Goal: Task Accomplishment & Management: Complete application form

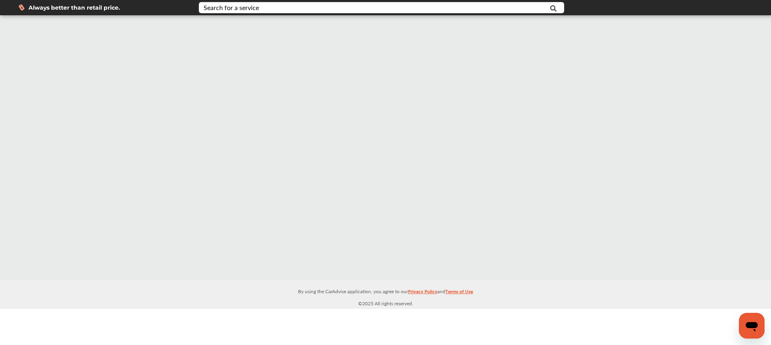
click at [747, 326] on icon "Open messaging window" at bounding box center [752, 327] width 12 height 10
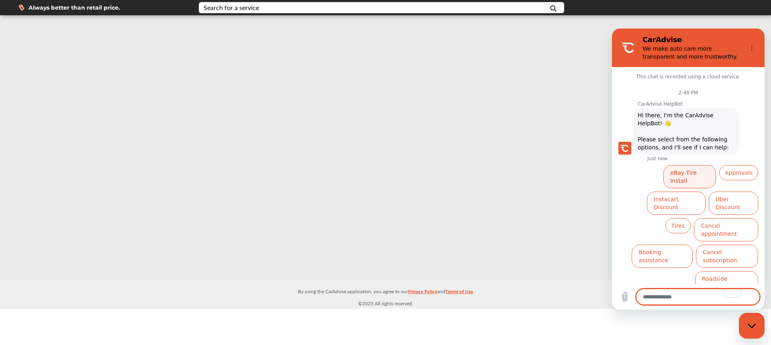
click at [686, 168] on button "eBay Tire Install" at bounding box center [690, 176] width 53 height 23
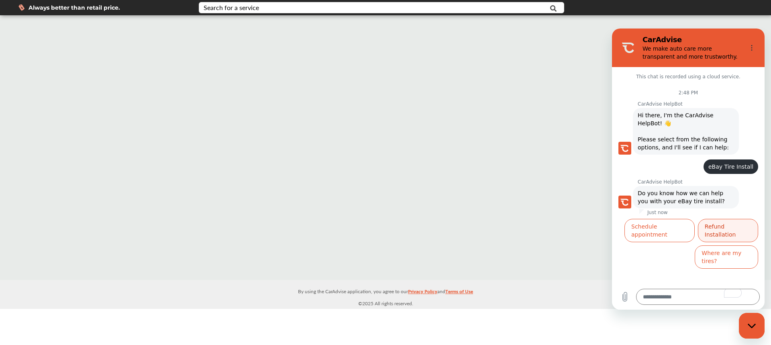
click at [714, 228] on button "Refund Installation" at bounding box center [728, 230] width 60 height 23
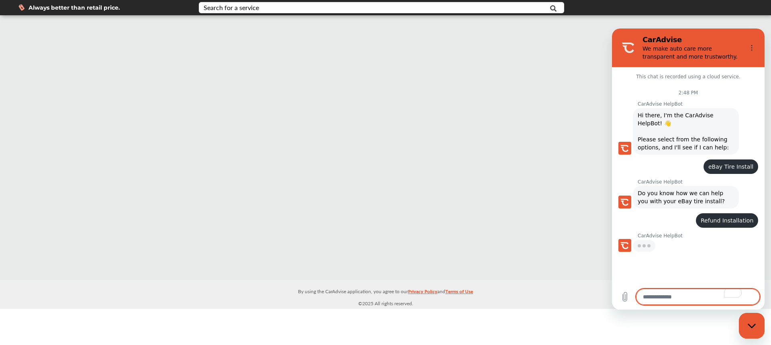
type textarea "*"
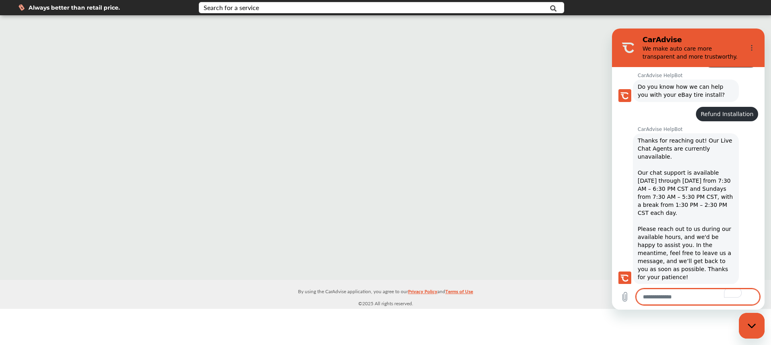
scroll to position [108, 0]
type textarea "*"
type textarea "**"
type textarea "*"
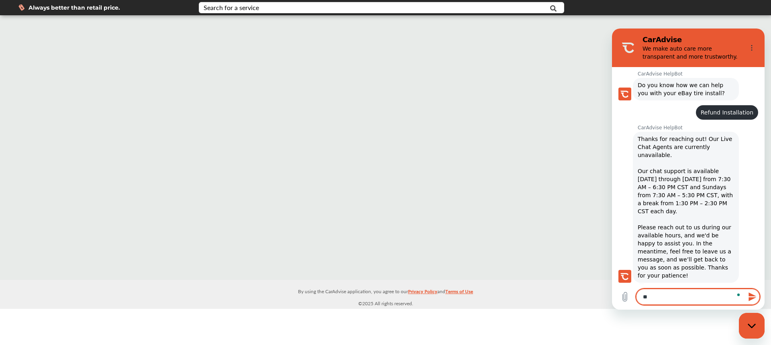
type textarea "***"
type textarea "*"
type textarea "****"
type textarea "*"
type textarea "*****"
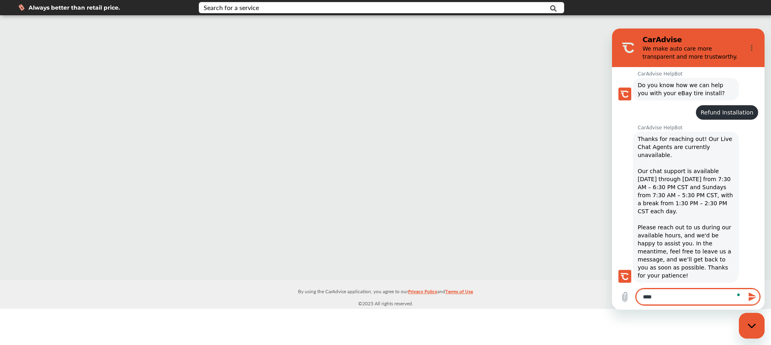
type textarea "*"
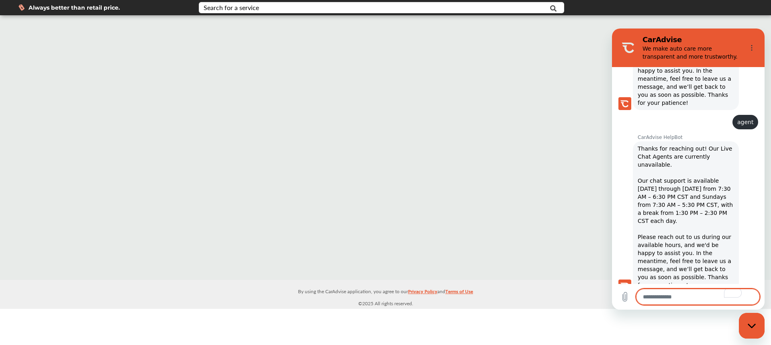
scroll to position [282, 0]
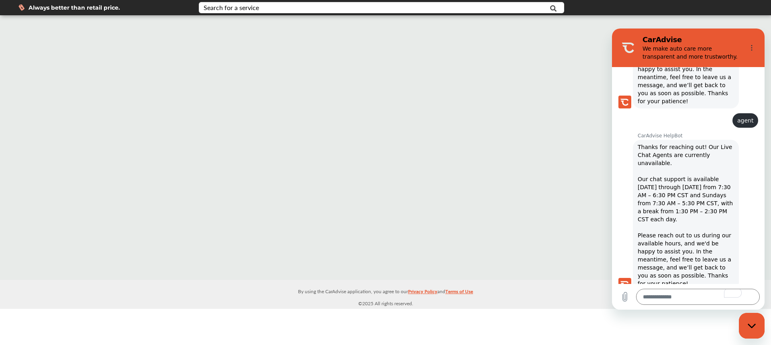
click at [752, 321] on div "Close messaging window" at bounding box center [752, 326] width 24 height 24
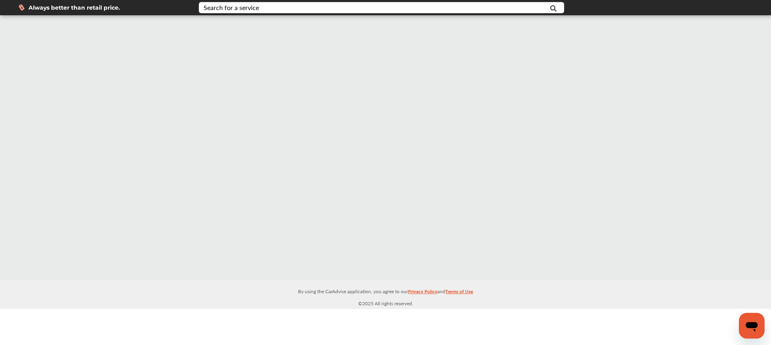
click at [751, 321] on icon "Open messaging window" at bounding box center [752, 326] width 14 height 14
type textarea "*"
click at [757, 325] on icon "Open messaging window" at bounding box center [752, 327] width 12 height 10
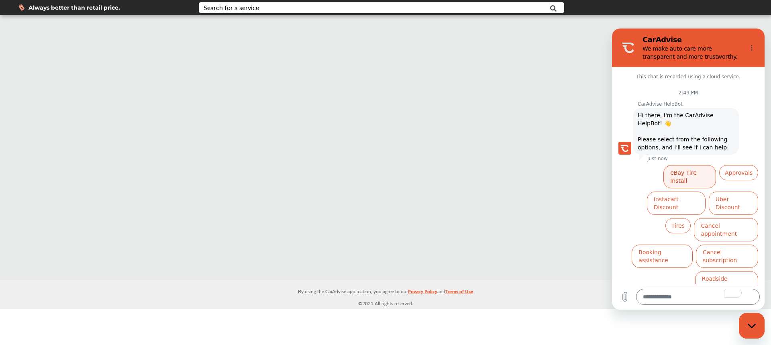
click at [692, 177] on button "eBay Tire Install" at bounding box center [690, 176] width 53 height 23
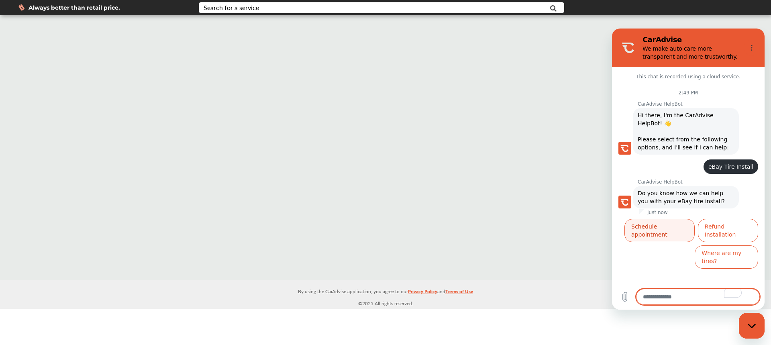
click at [675, 229] on button "Schedule appointment" at bounding box center [660, 230] width 70 height 23
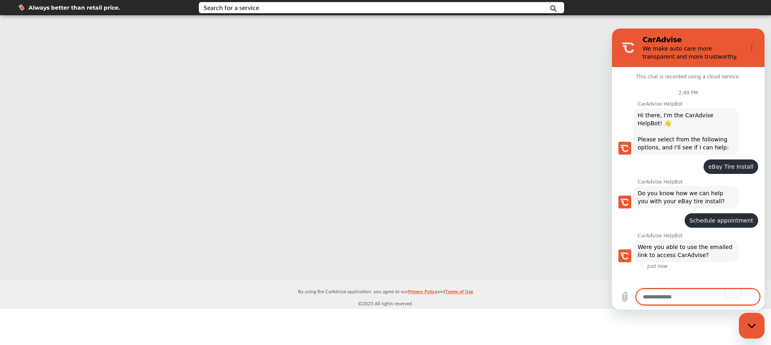
scroll to position [6, 0]
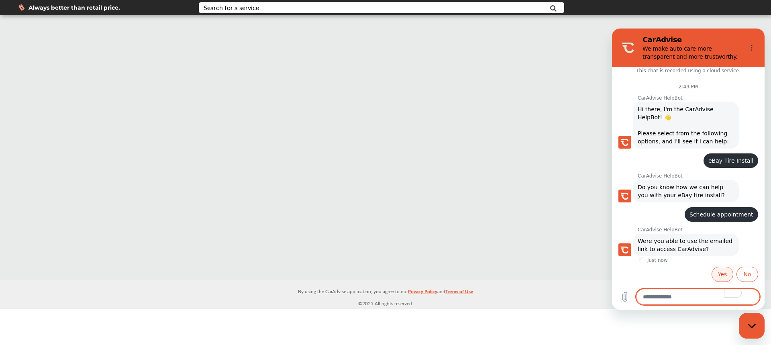
click at [721, 276] on button "Yes" at bounding box center [723, 274] width 22 height 15
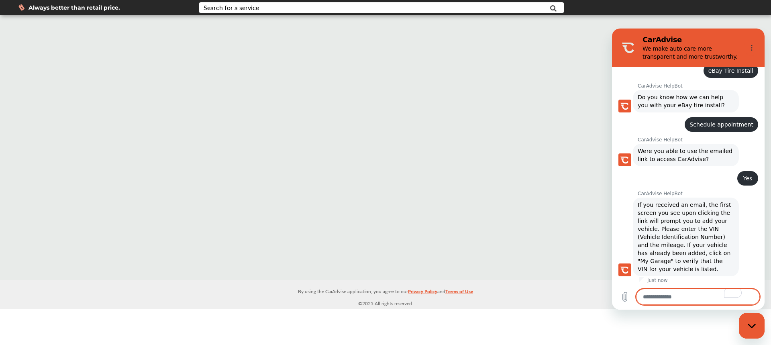
scroll to position [135, 0]
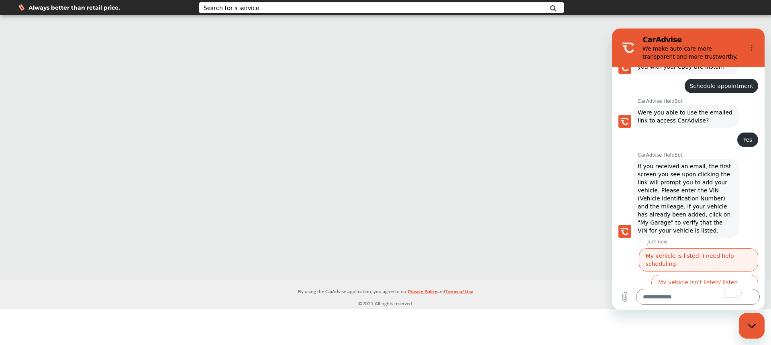
click at [677, 258] on button "My vehicle is listed. I need help scheduling" at bounding box center [698, 259] width 119 height 23
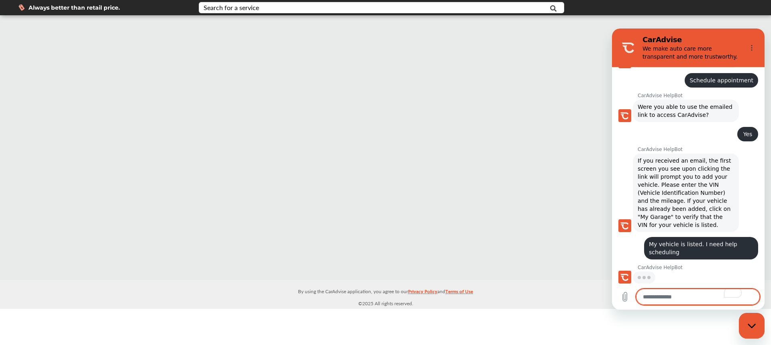
scroll to position [140, 0]
type textarea "*"
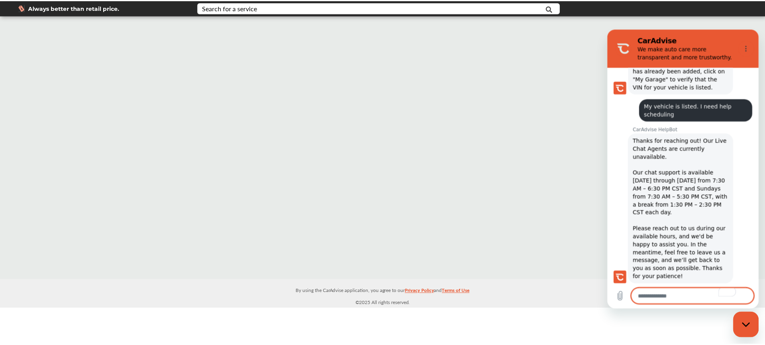
scroll to position [280, 0]
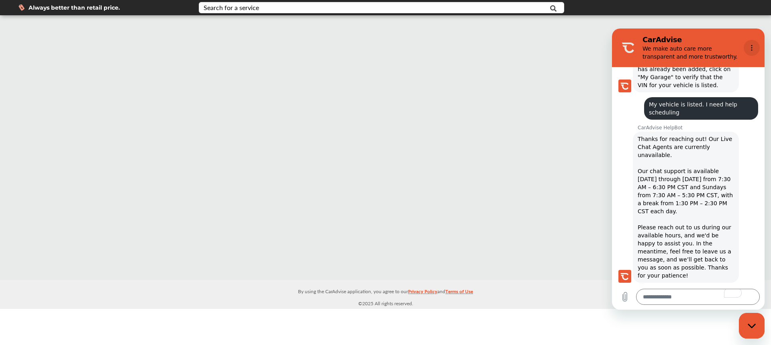
click at [751, 49] on icon "Options menu" at bounding box center [752, 48] width 6 height 6
click at [592, 99] on div at bounding box center [385, 147] width 771 height 265
click at [752, 49] on icon "Options menu" at bounding box center [752, 48] width 6 height 6
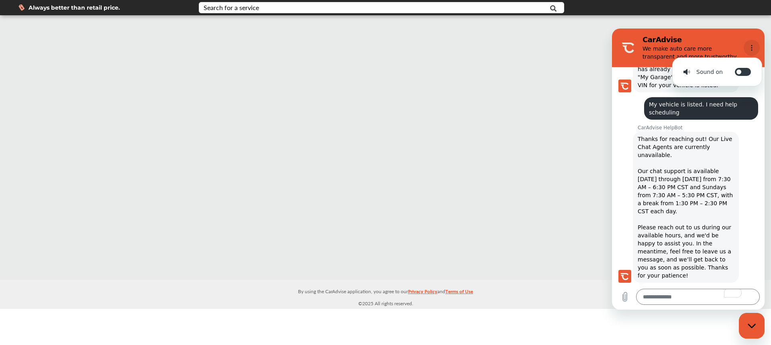
click at [751, 49] on icon "Options menu" at bounding box center [752, 48] width 6 height 6
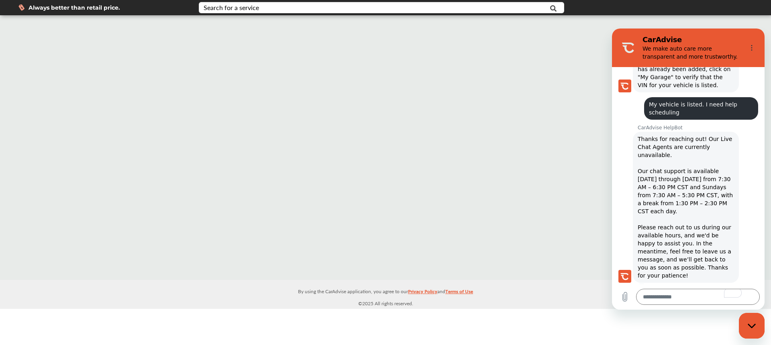
click at [556, 94] on div at bounding box center [385, 147] width 771 height 265
click at [75, 10] on span "Always better than retail price." at bounding box center [75, 8] width 92 height 6
click at [458, 9] on input "text" at bounding box center [365, 8] width 330 height 12
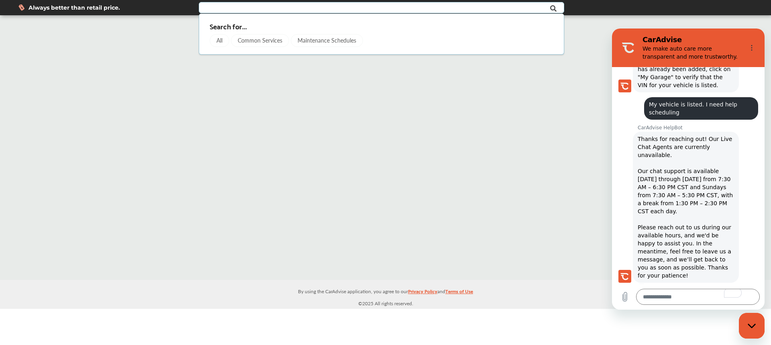
click at [222, 39] on div "All" at bounding box center [220, 40] width 20 height 13
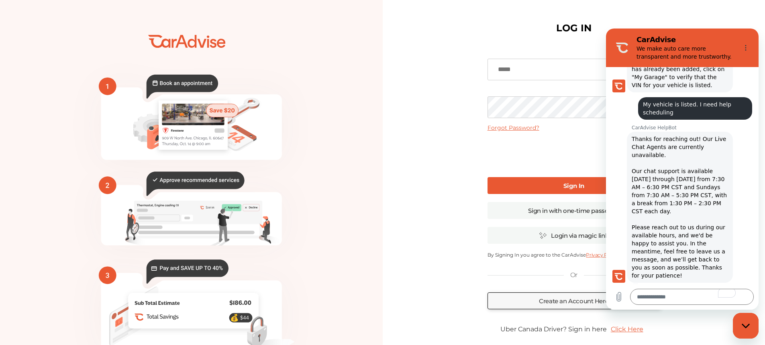
click at [506, 72] on input at bounding box center [574, 70] width 173 height 22
type input "**********"
click at [745, 316] on div "Close messaging window" at bounding box center [746, 326] width 24 height 24
type textarea "*"
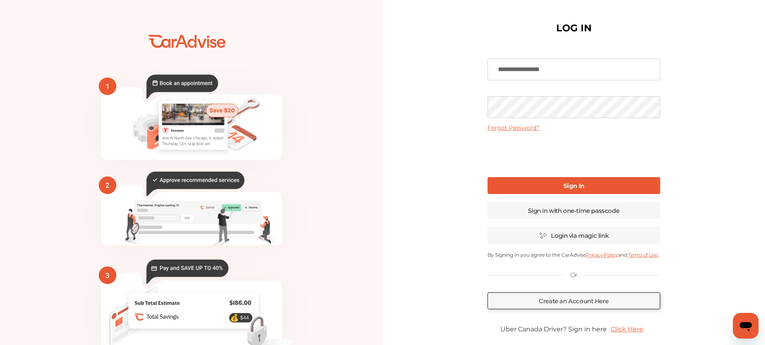
click at [548, 178] on link "Sign In" at bounding box center [574, 185] width 173 height 17
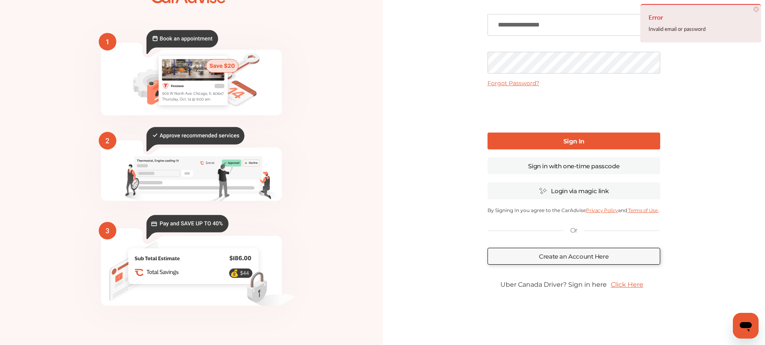
scroll to position [46, 0]
